Goal: Browse casually

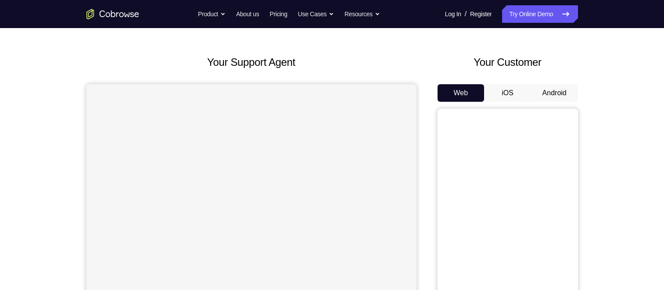
scroll to position [28, 0]
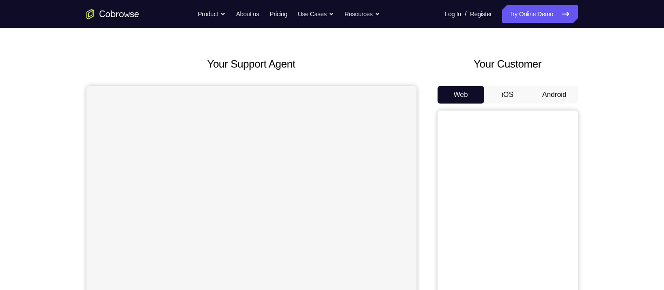
click at [546, 91] on button "Android" at bounding box center [554, 95] width 47 height 18
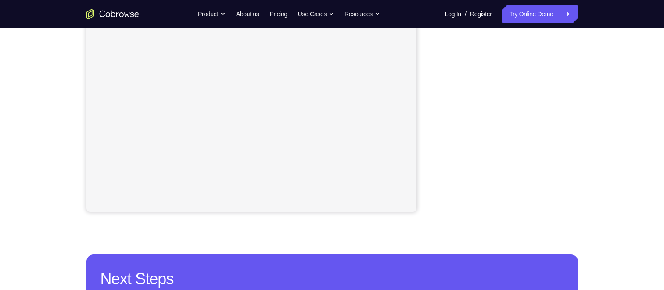
scroll to position [0, 0]
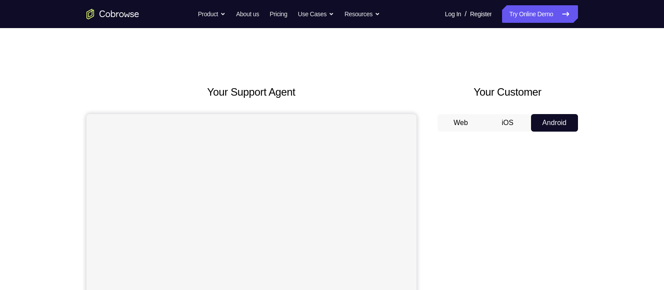
click at [517, 123] on button "iOS" at bounding box center [507, 123] width 47 height 18
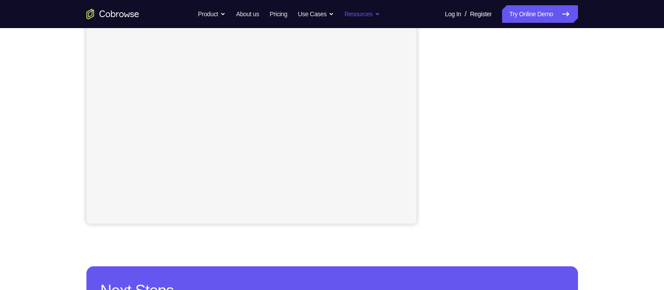
scroll to position [118, 0]
